Goal: Transaction & Acquisition: Purchase product/service

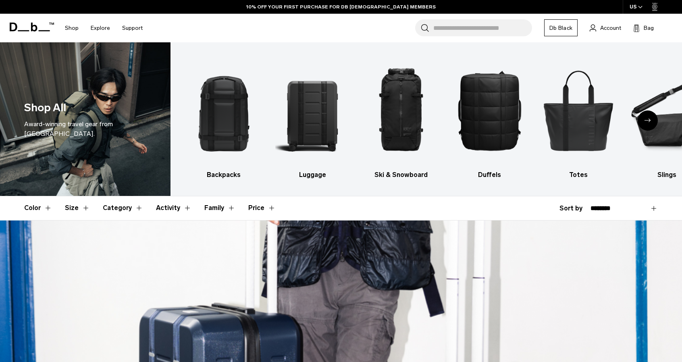
click at [643, 124] on div "Next slide" at bounding box center [648, 121] width 20 height 20
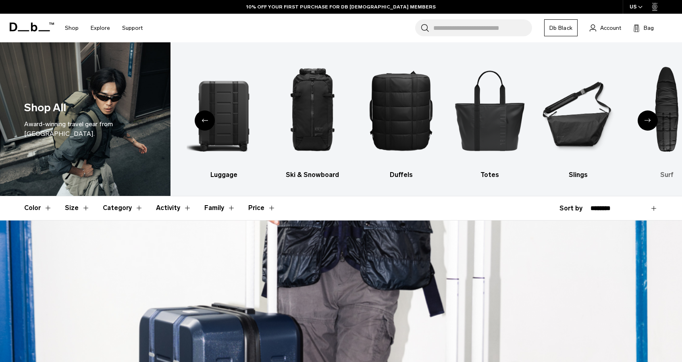
click at [672, 112] on img "7 / 10" at bounding box center [667, 110] width 75 height 112
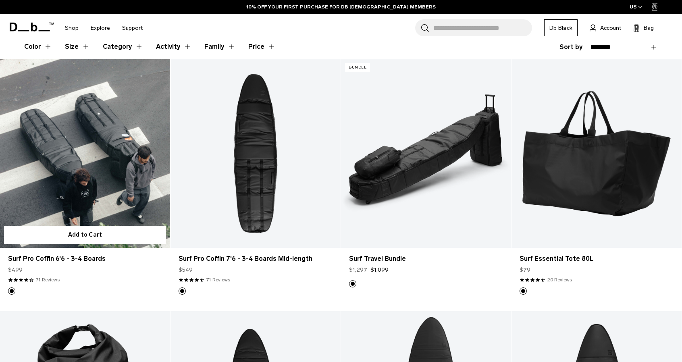
click at [64, 167] on link "Surf Pro Coffin 6'6 - 3-4 Boards" at bounding box center [85, 153] width 170 height 189
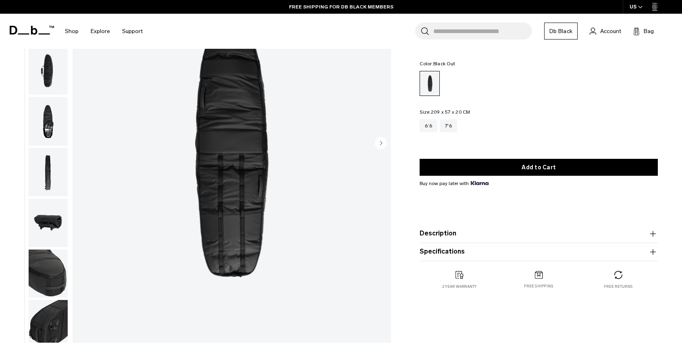
scroll to position [40, 0]
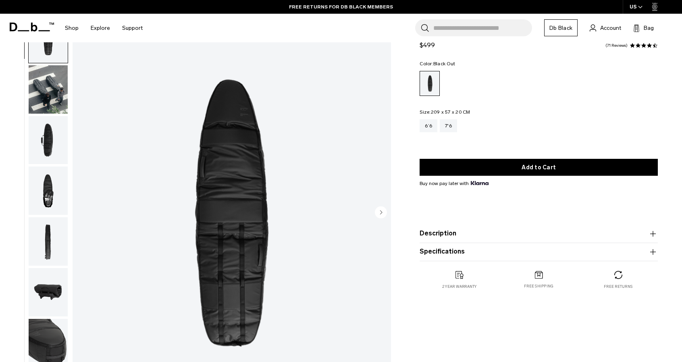
click at [383, 210] on circle "Next slide" at bounding box center [381, 212] width 12 height 12
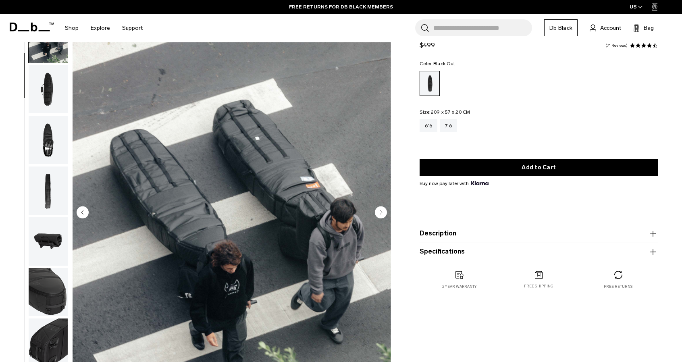
click at [383, 211] on circle "Next slide" at bounding box center [381, 212] width 12 height 12
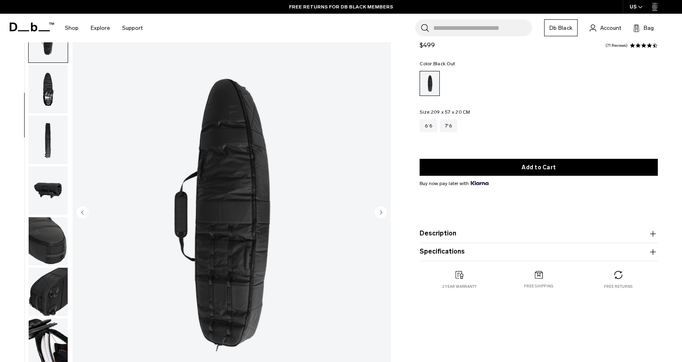
click at [383, 211] on circle "Next slide" at bounding box center [381, 212] width 12 height 12
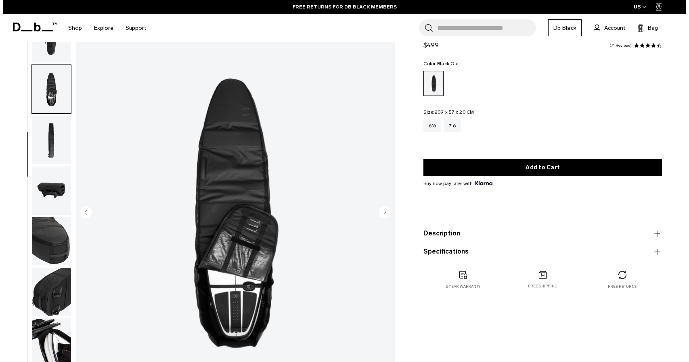
scroll to position [108, 0]
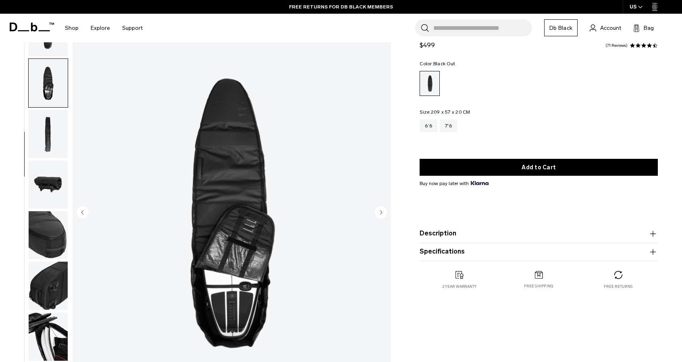
click at [383, 211] on circle "Next slide" at bounding box center [381, 212] width 12 height 12
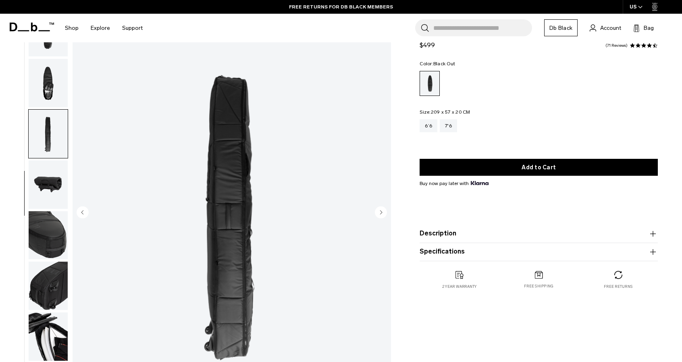
click at [383, 211] on circle "Next slide" at bounding box center [381, 212] width 12 height 12
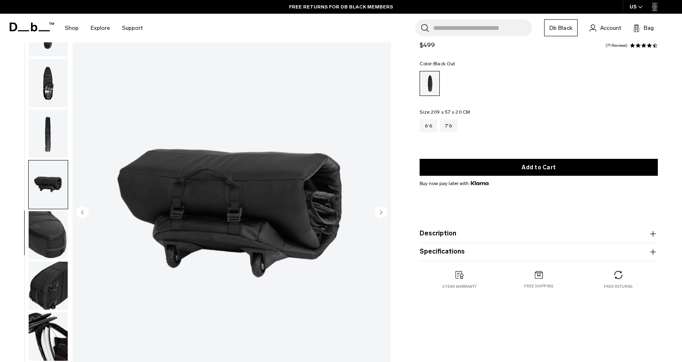
click at [383, 211] on circle "Next slide" at bounding box center [381, 212] width 12 height 12
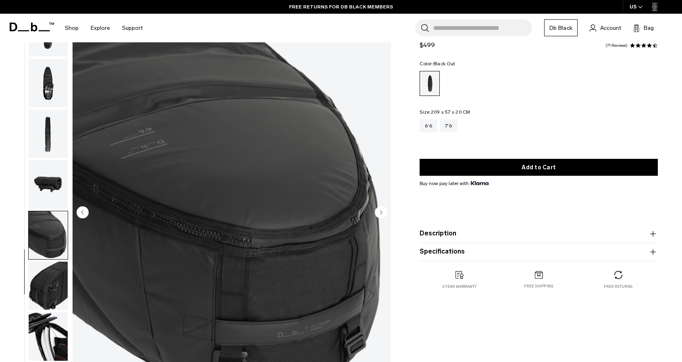
click at [383, 211] on circle "Next slide" at bounding box center [381, 212] width 12 height 12
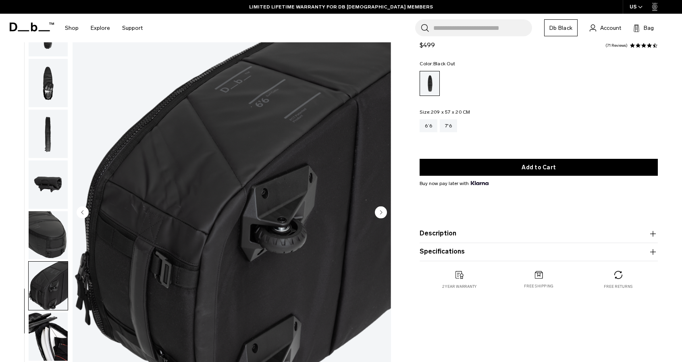
click at [383, 211] on circle "Next slide" at bounding box center [381, 212] width 12 height 12
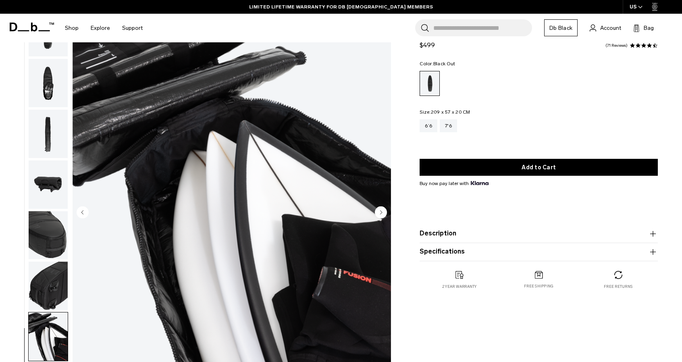
click at [383, 210] on circle "Next slide" at bounding box center [381, 212] width 12 height 12
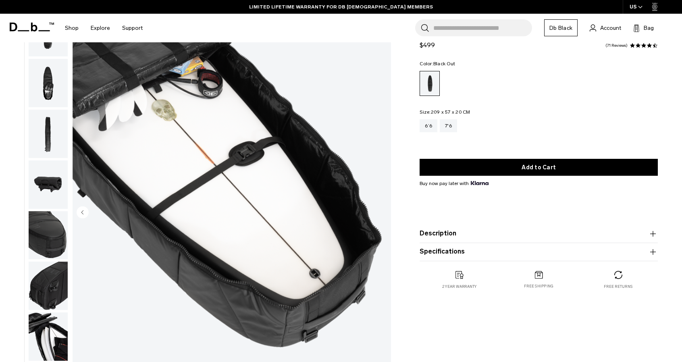
click at [383, 210] on img "10 / 10" at bounding box center [232, 213] width 319 height 398
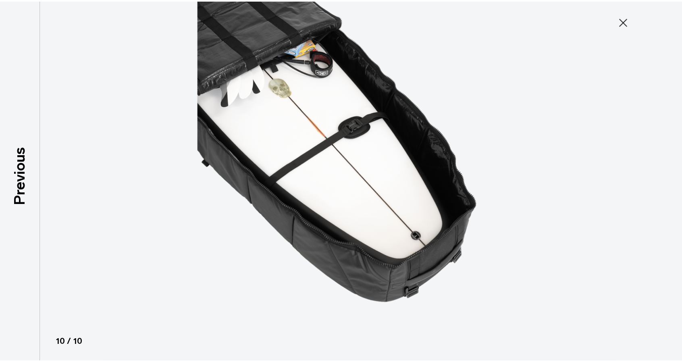
scroll to position [104, 0]
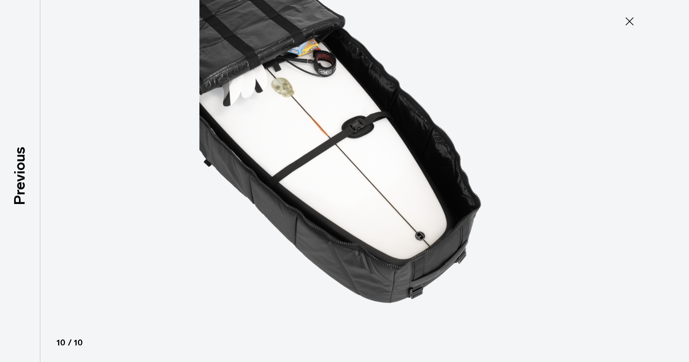
click at [383, 210] on img at bounding box center [344, 181] width 363 height 362
click at [628, 21] on icon at bounding box center [629, 21] width 8 height 8
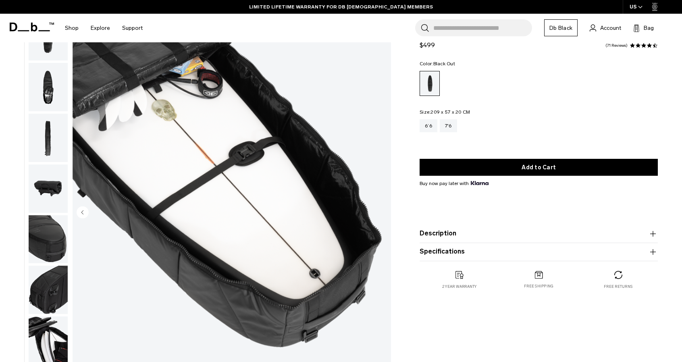
scroll to position [108, 0]
